Goal: Find specific page/section: Find specific page/section

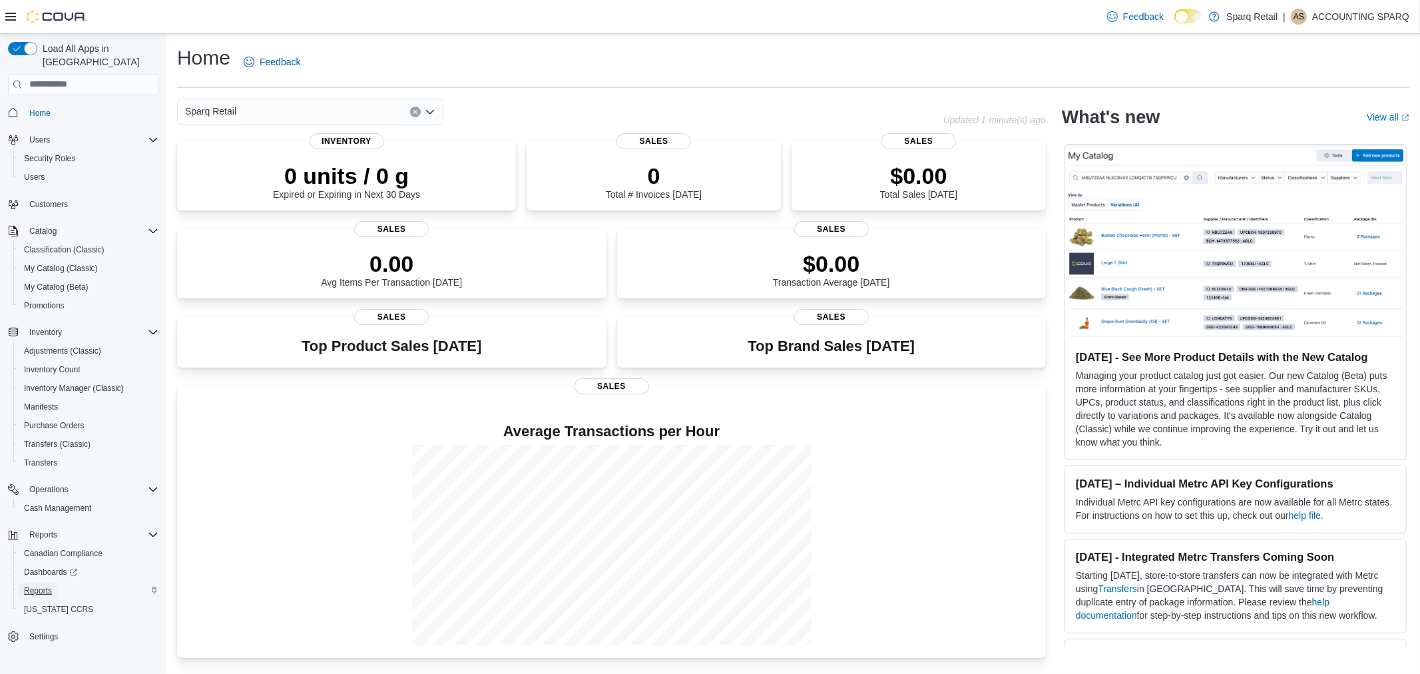
click at [32, 585] on span "Reports" at bounding box center [38, 590] width 28 height 11
